Goal: Information Seeking & Learning: Learn about a topic

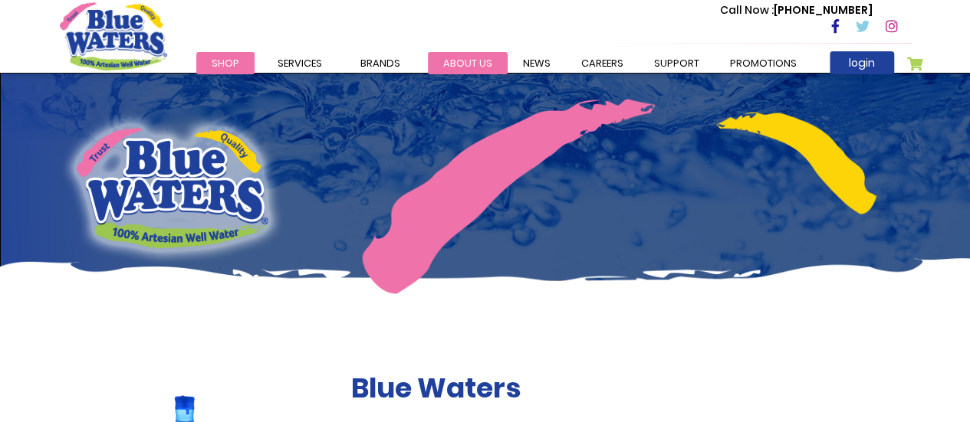
click at [467, 60] on link "about us" at bounding box center [468, 63] width 80 height 22
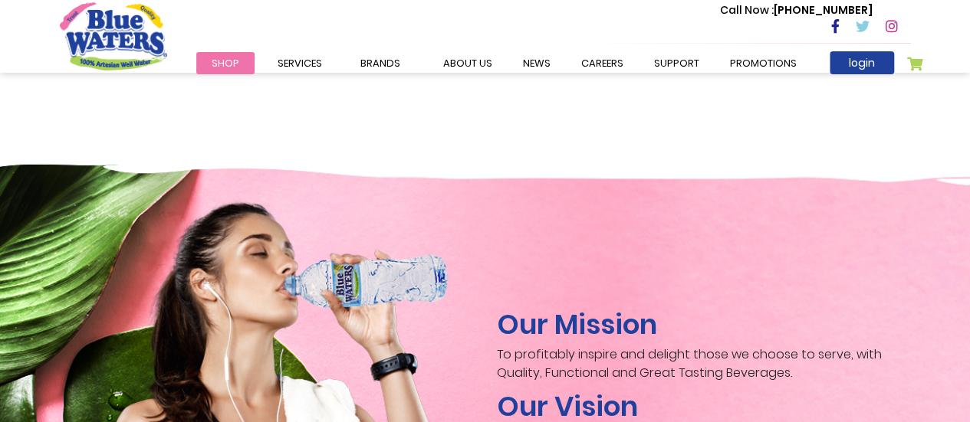
scroll to position [2143, 0]
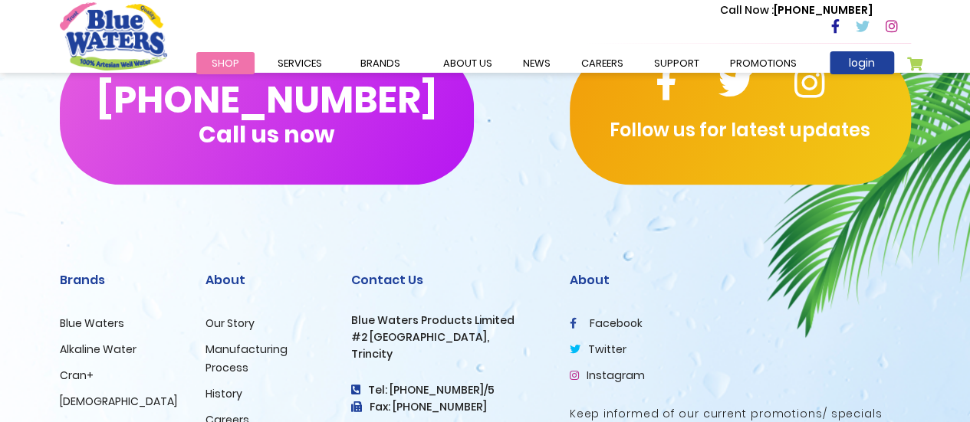
click at [846, 273] on h2 "About" at bounding box center [740, 280] width 341 height 15
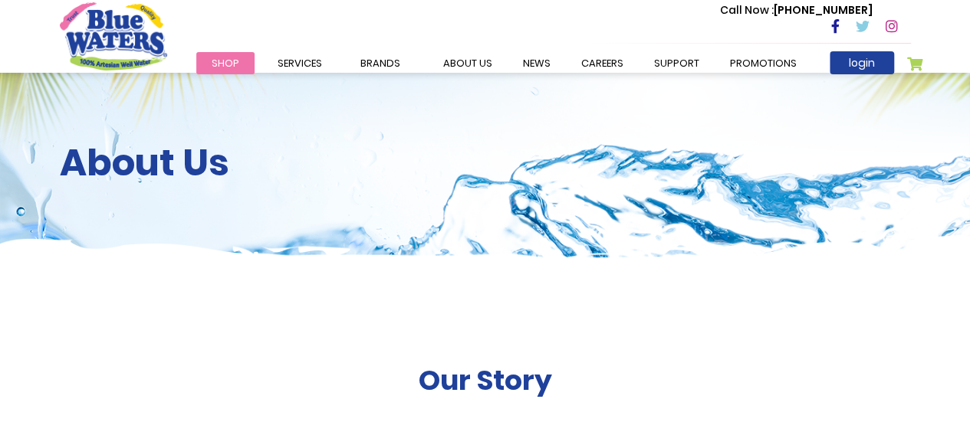
scroll to position [0, 0]
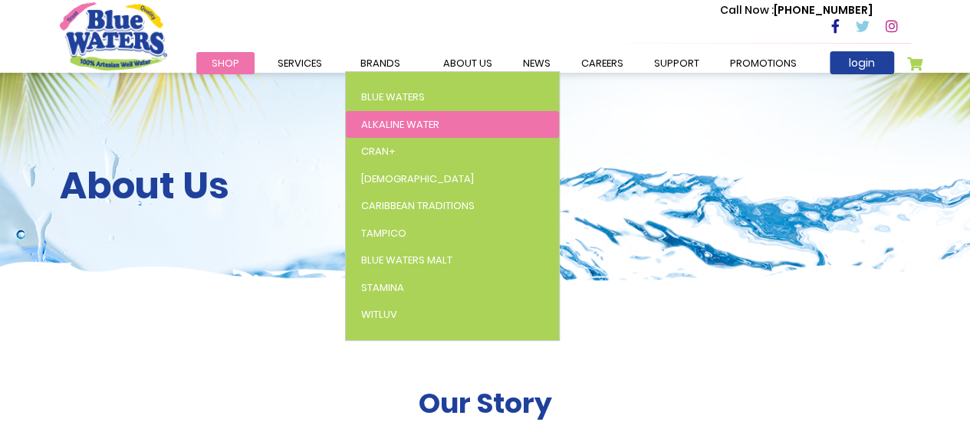
click at [396, 123] on span "Alkaline Water" at bounding box center [400, 124] width 78 height 15
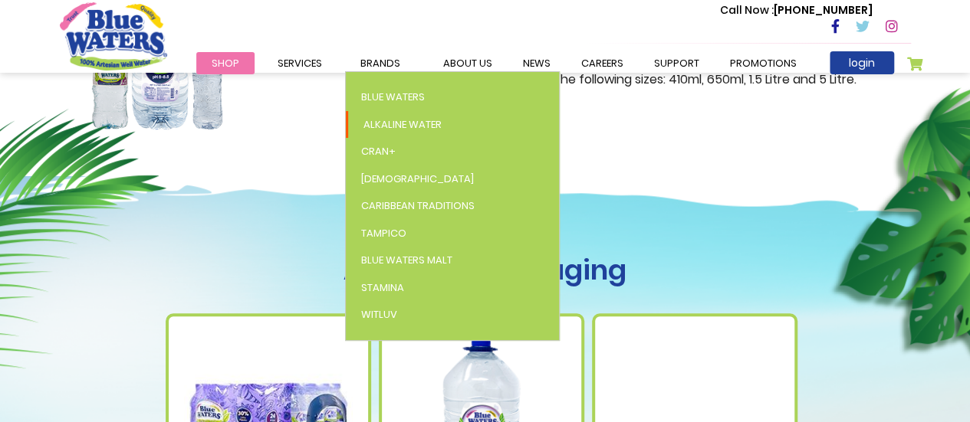
scroll to position [374, 0]
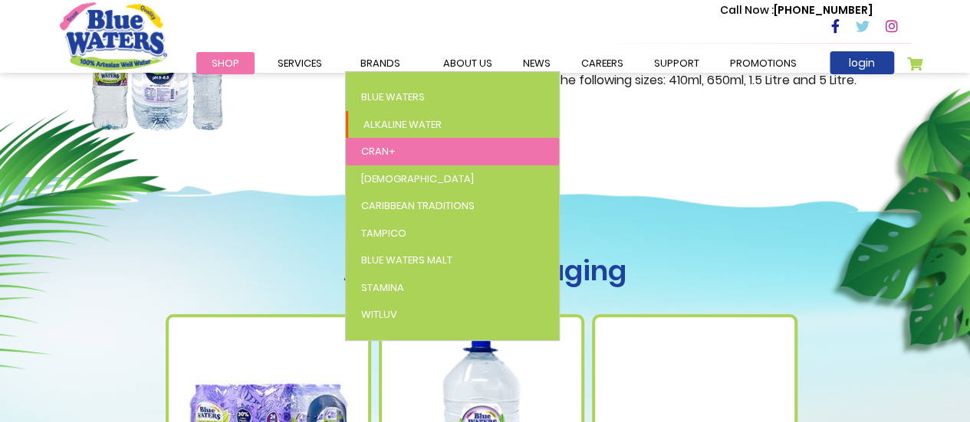
click at [384, 142] on link "Cran+" at bounding box center [452, 152] width 213 height 28
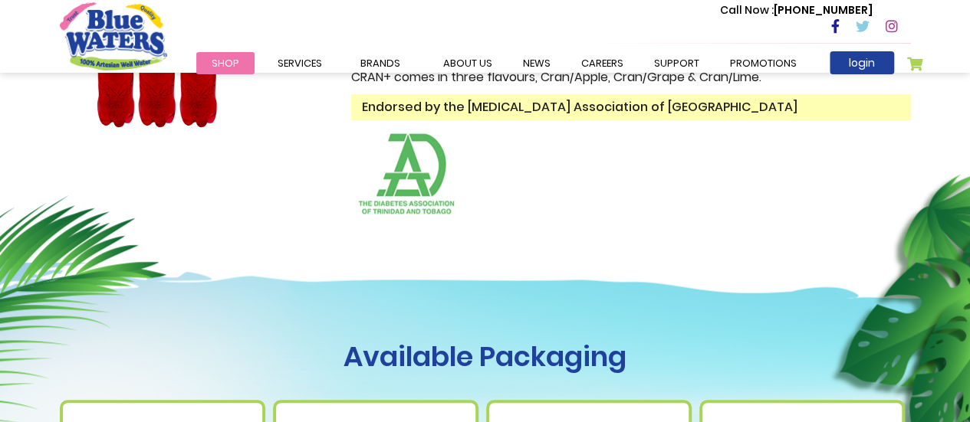
scroll to position [580, 0]
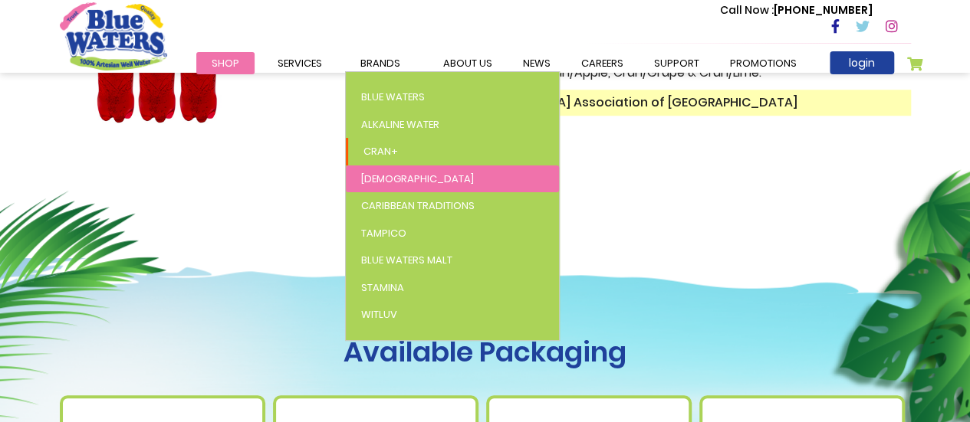
click at [378, 176] on span "[DEMOGRAPHIC_DATA]" at bounding box center [417, 179] width 113 height 15
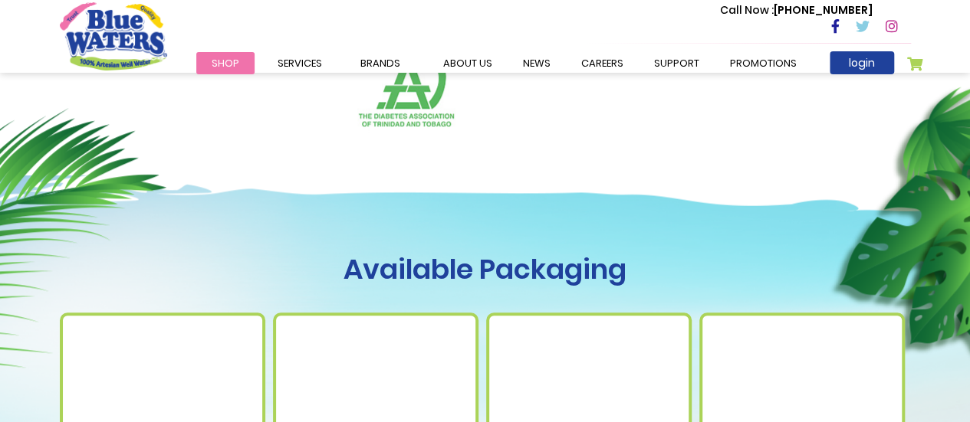
click at [802, 422] on img at bounding box center [802, 423] width 0 height 0
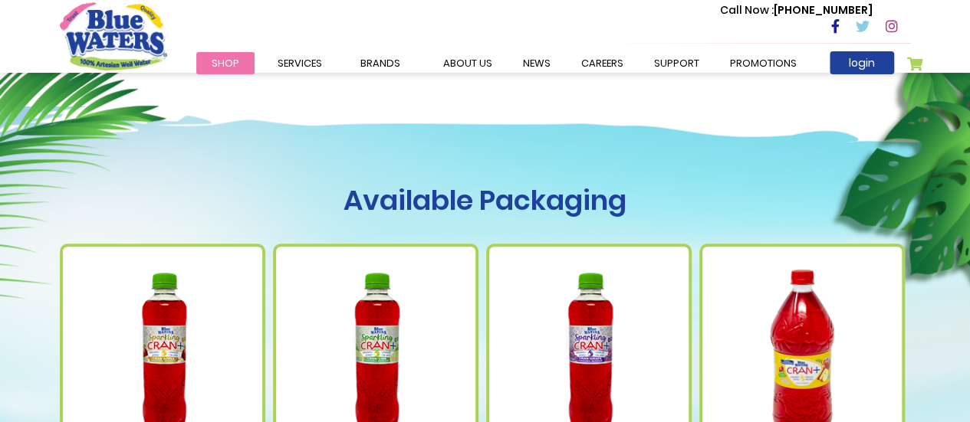
click at [866, 270] on img at bounding box center [801, 353] width 169 height 211
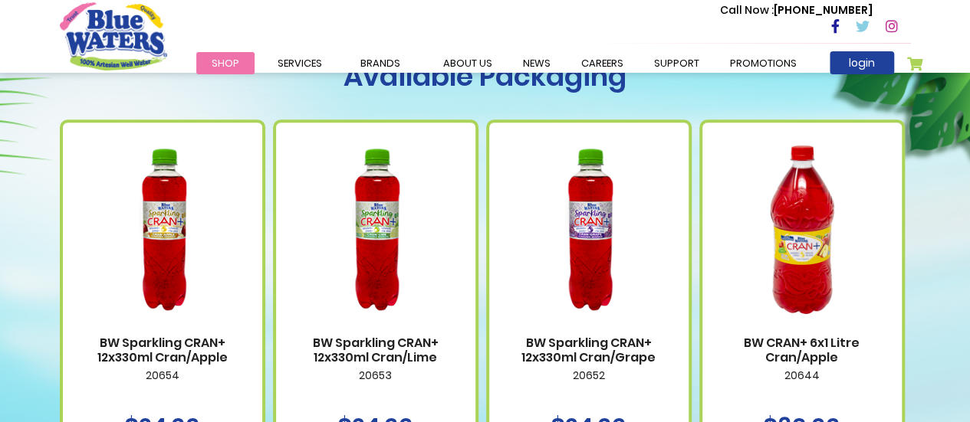
scroll to position [844, 0]
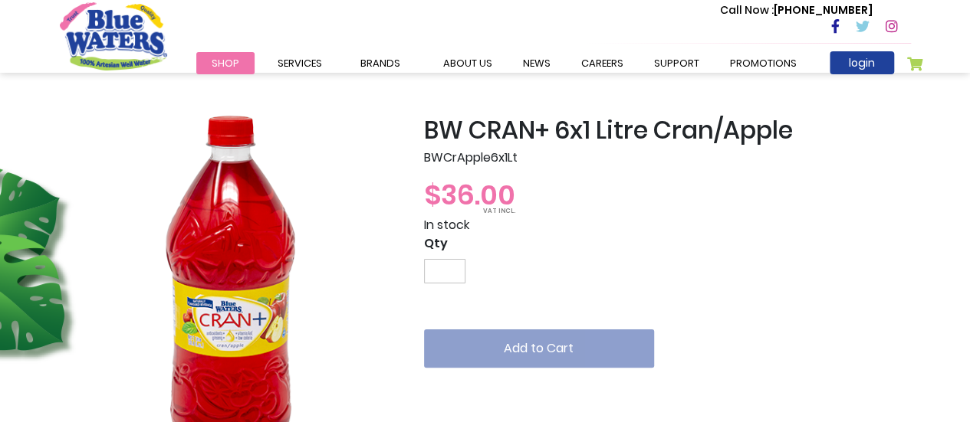
click at [369, 179] on div at bounding box center [230, 286] width 341 height 340
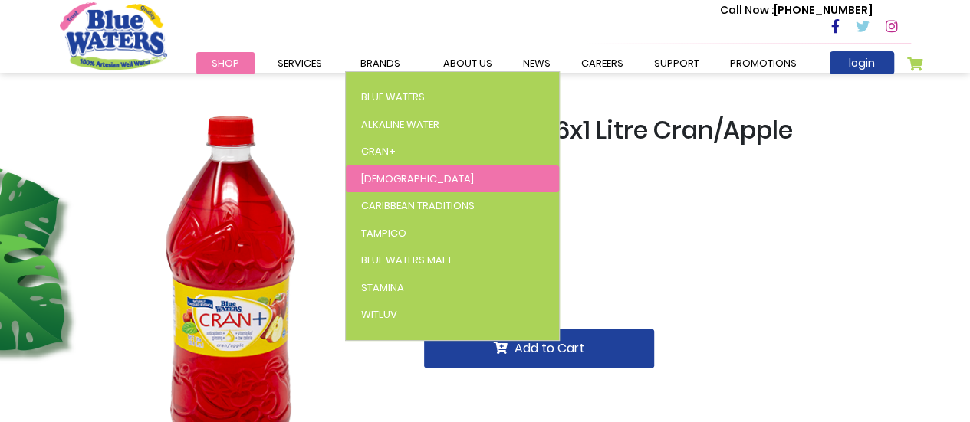
click at [363, 180] on span "[DEMOGRAPHIC_DATA]" at bounding box center [417, 179] width 113 height 15
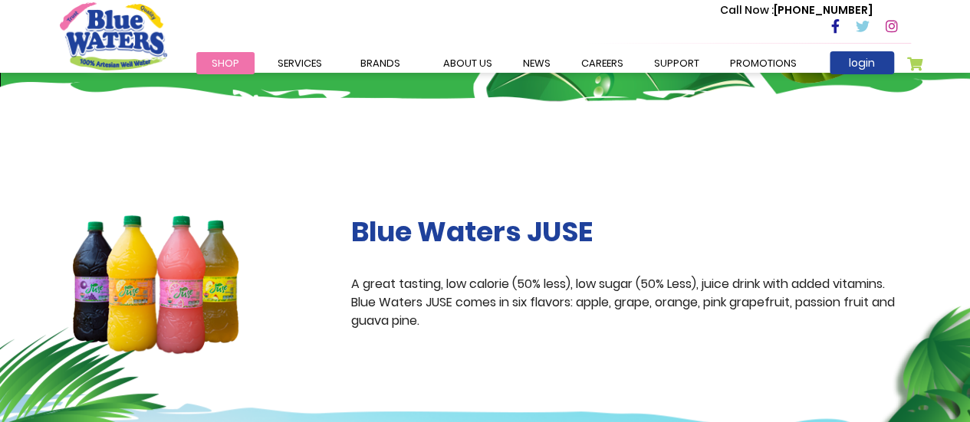
scroll to position [156, 0]
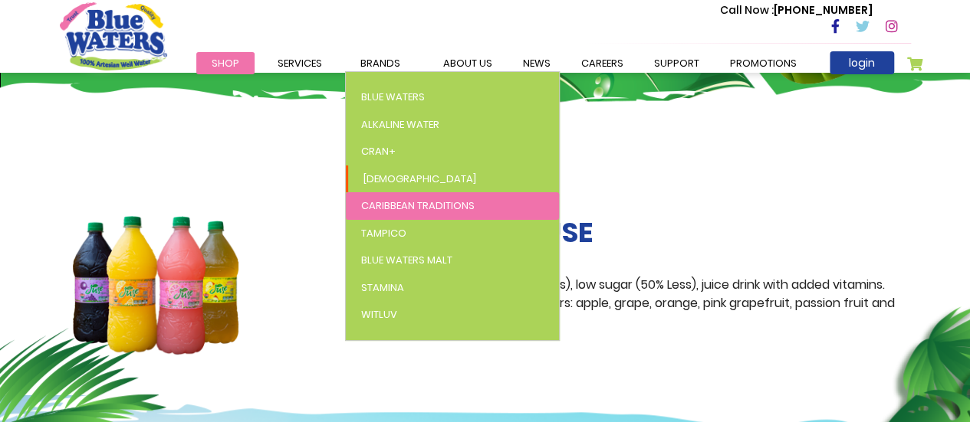
click at [445, 211] on span "Caribbean Traditions" at bounding box center [417, 206] width 113 height 15
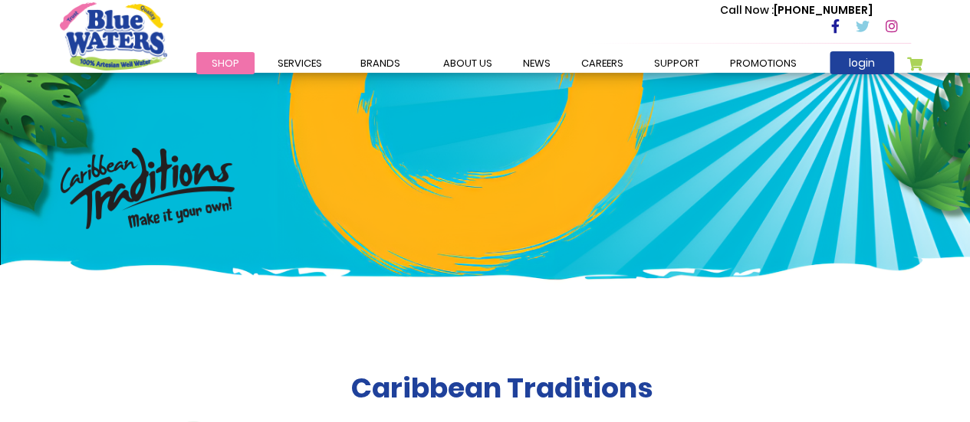
click at [838, 274] on div at bounding box center [485, 188] width 874 height 230
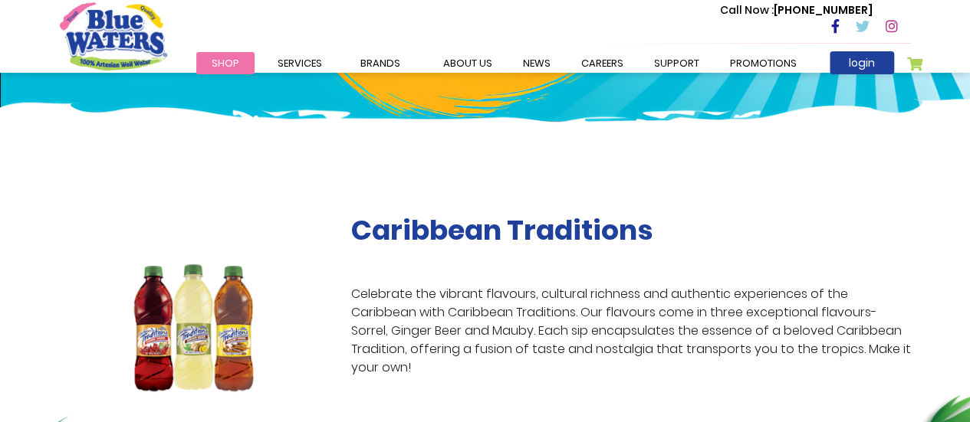
scroll to position [161, 0]
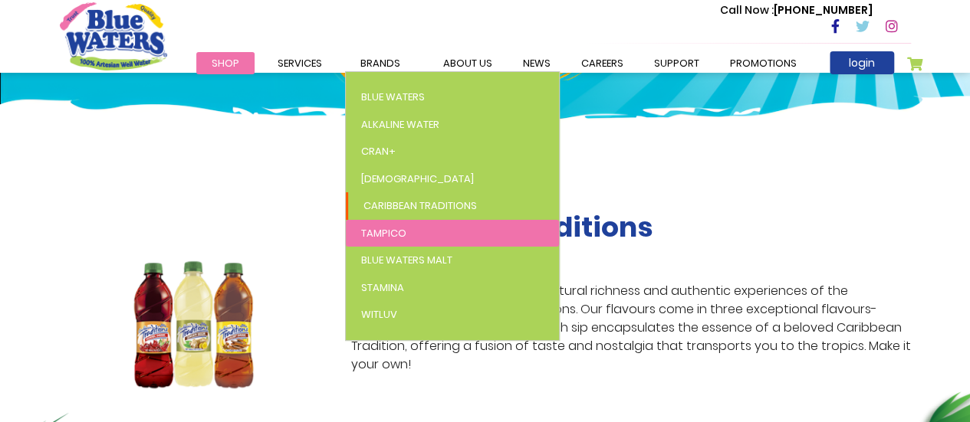
click at [392, 228] on span "Tampico" at bounding box center [383, 233] width 45 height 15
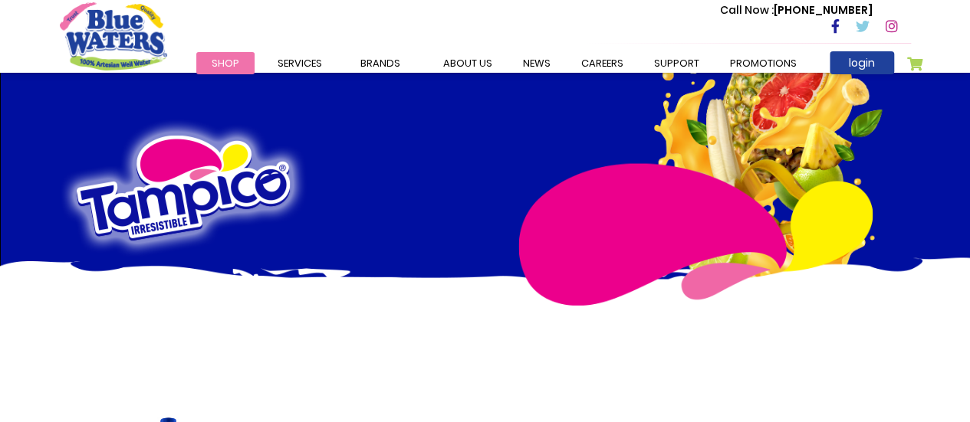
click at [787, 271] on div at bounding box center [485, 211] width 874 height 276
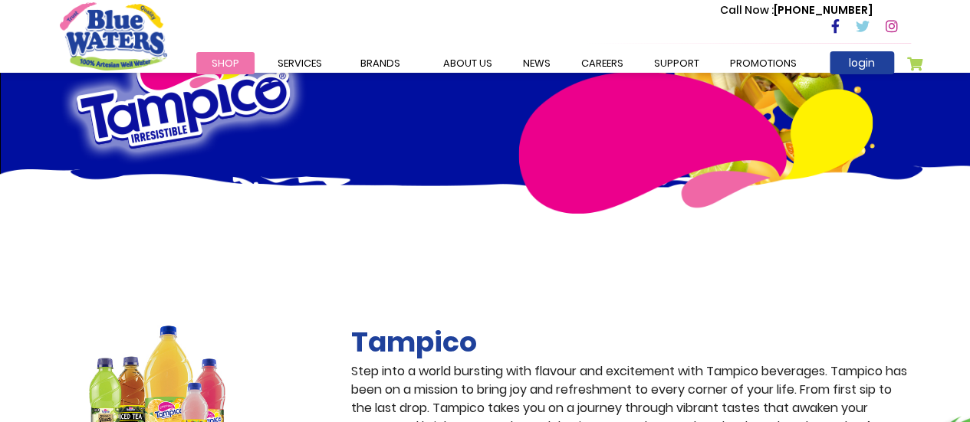
click at [783, 233] on div at bounding box center [485, 119] width 874 height 276
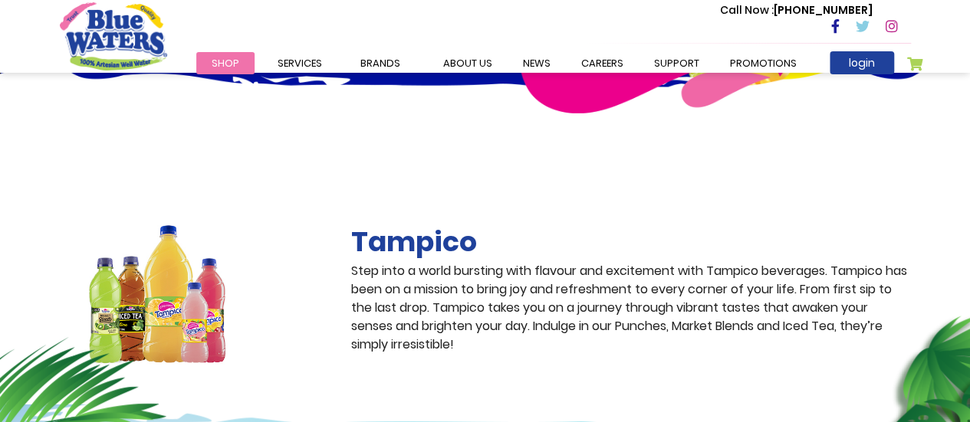
scroll to position [207, 0]
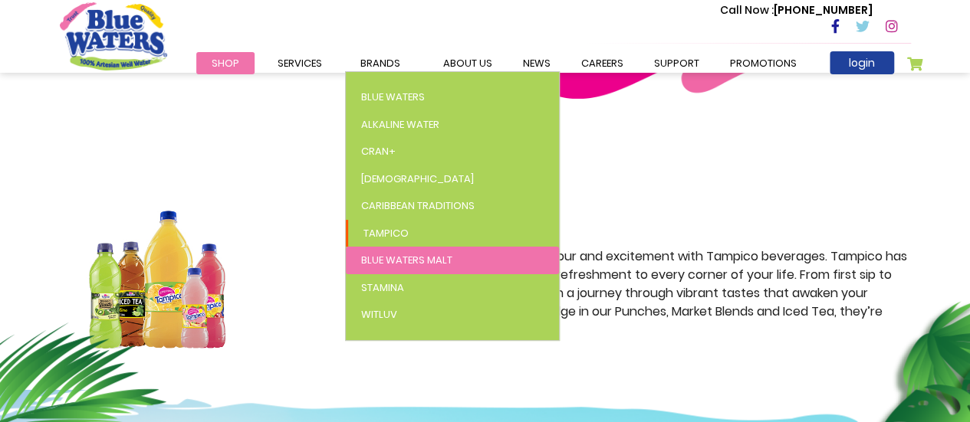
click at [400, 267] on link "Blue Waters Malt" at bounding box center [452, 261] width 213 height 28
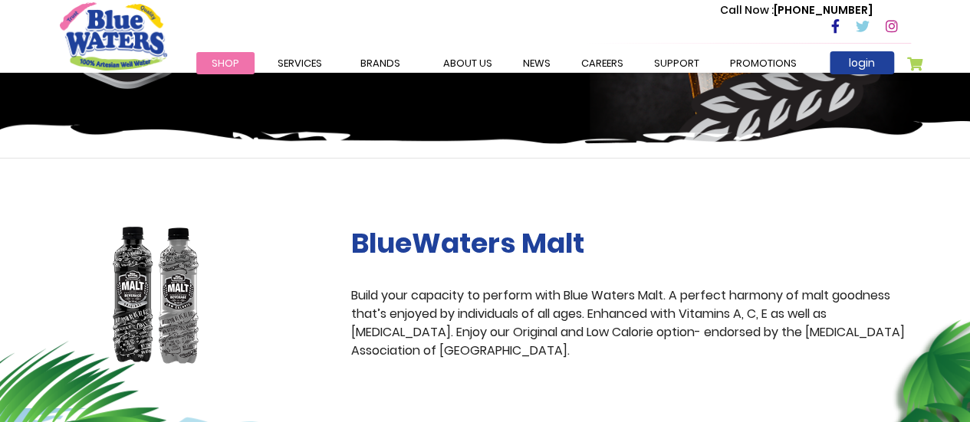
scroll to position [164, 0]
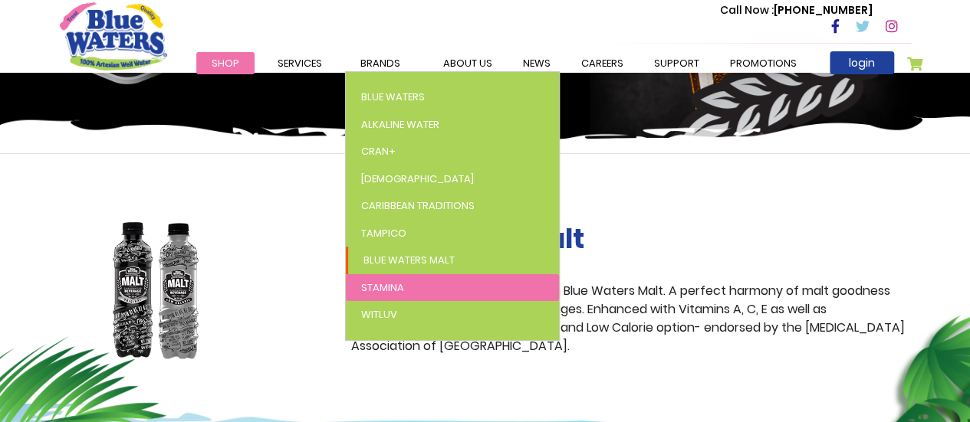
click at [397, 284] on span "Stamina" at bounding box center [382, 288] width 43 height 15
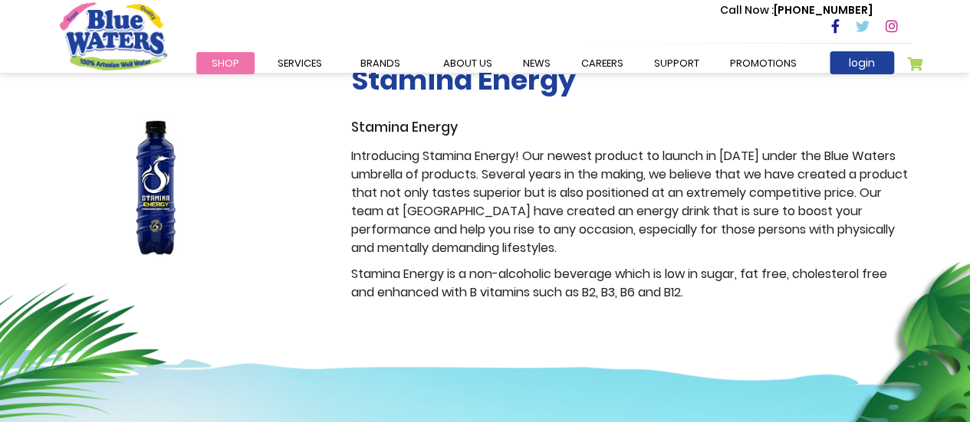
click at [806, 303] on div "Stamina Energy Stamina Energy Introducing Stamina Energy! Our newest product to…" at bounding box center [631, 187] width 583 height 246
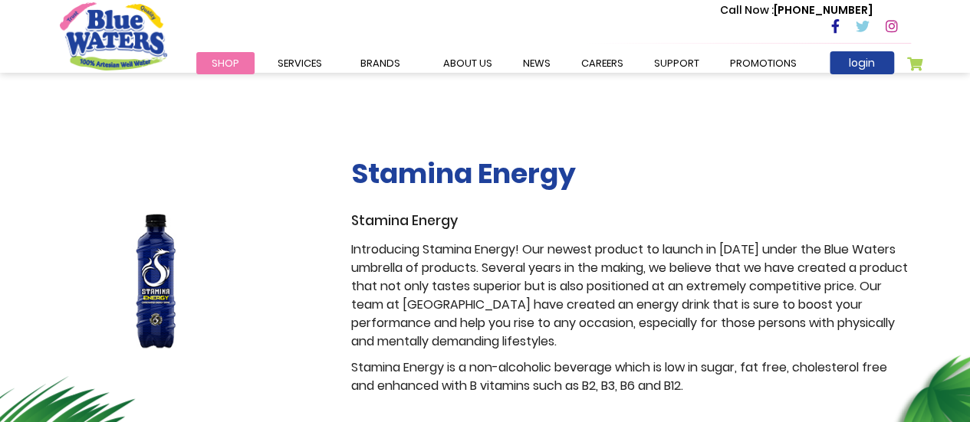
scroll to position [211, 0]
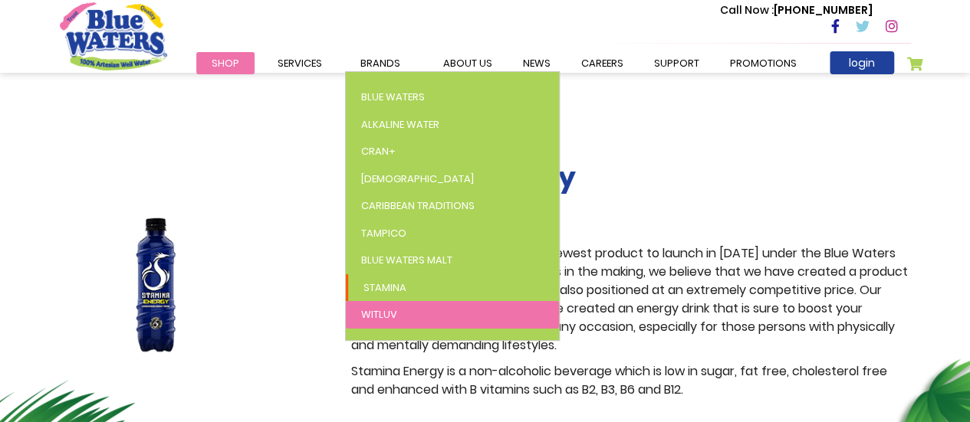
click at [389, 310] on span "WitLuv" at bounding box center [379, 314] width 36 height 15
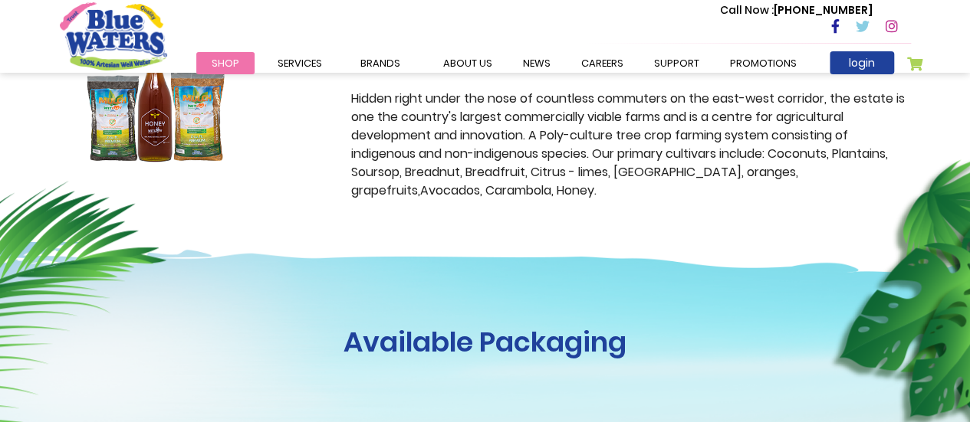
scroll to position [603, 0]
